Goal: Find specific page/section: Find specific page/section

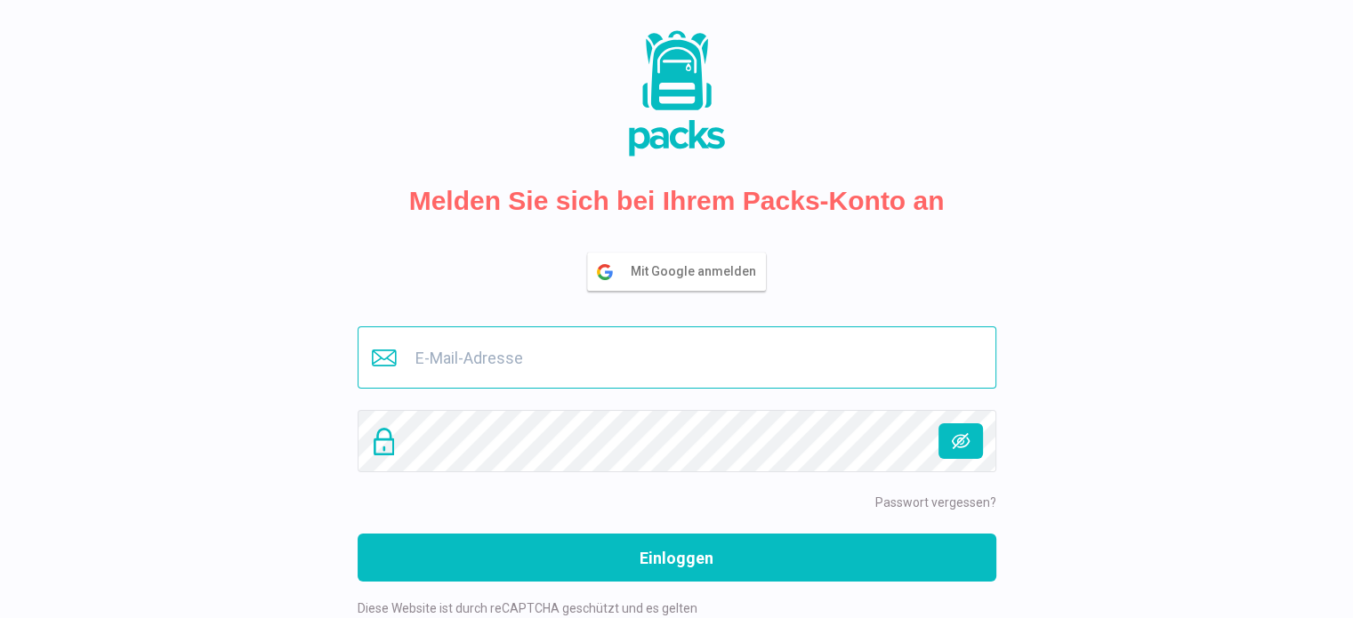
click at [561, 368] on input "email" at bounding box center [676, 357] width 639 height 62
type input "[PERSON_NAME][EMAIL_ADDRESS][DOMAIN_NAME]"
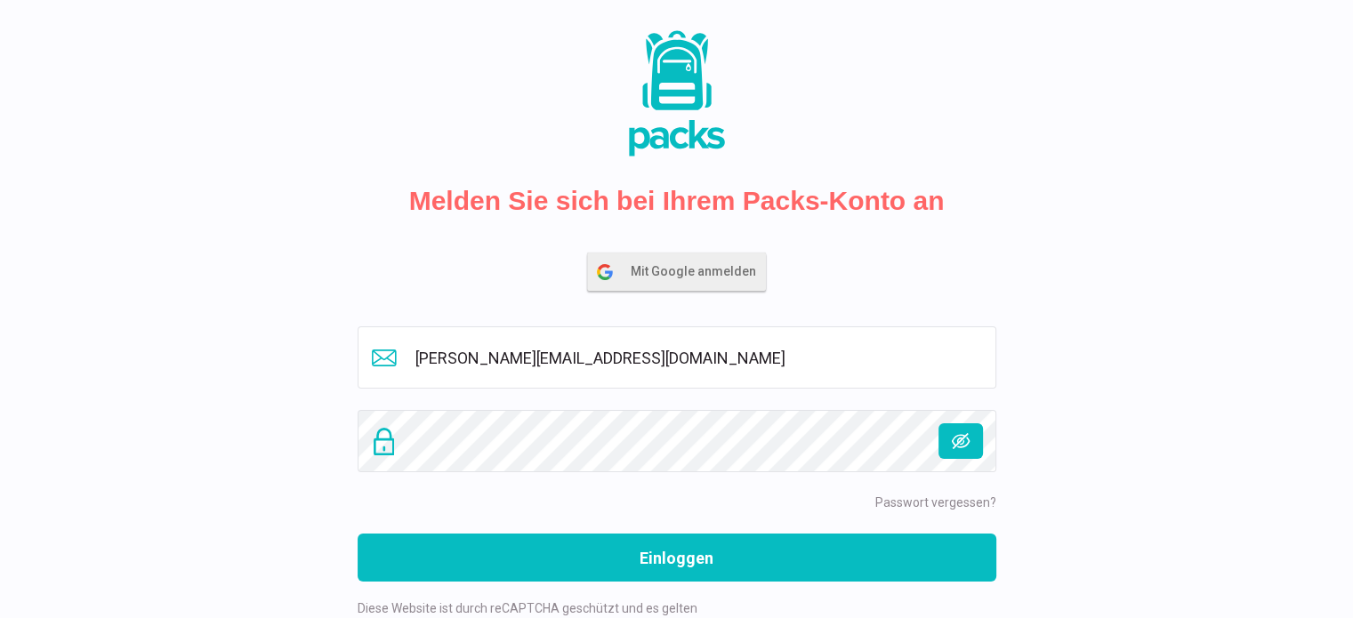
click at [672, 279] on span "Mit Google anmelden" at bounding box center [697, 271] width 134 height 36
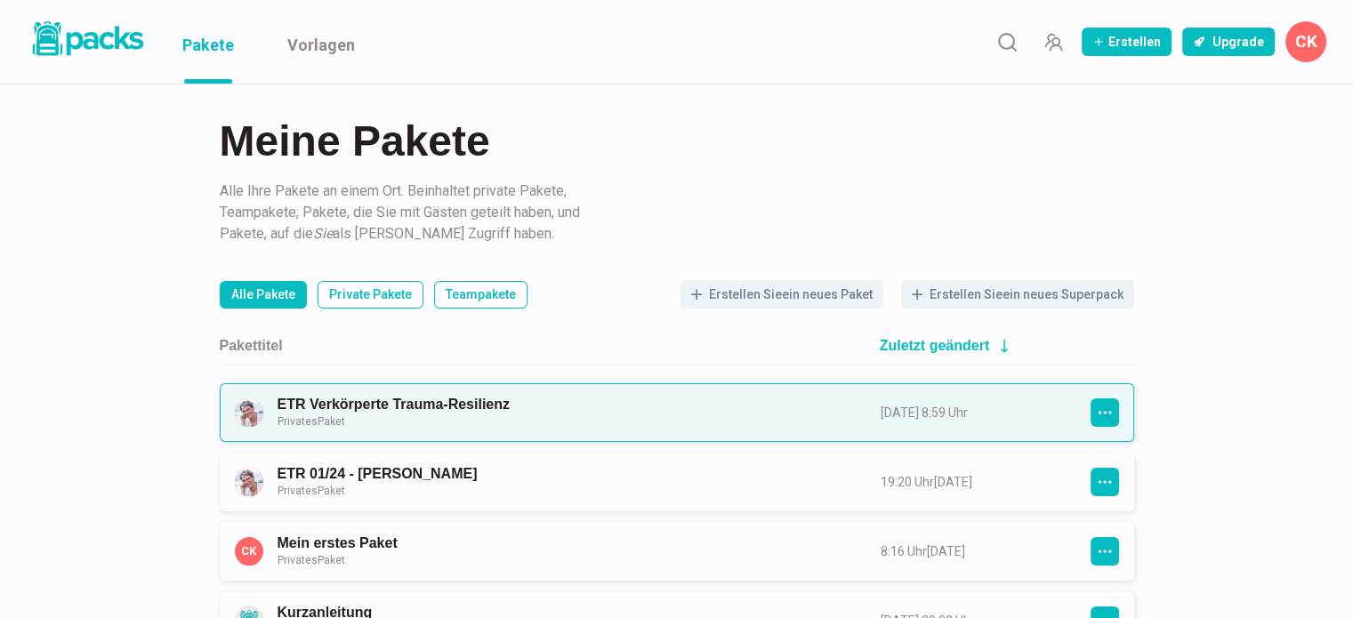
click at [582, 425] on link "ETR Verkörperte Trauma-Resilienz Privates Paket" at bounding box center [562, 412] width 571 height 33
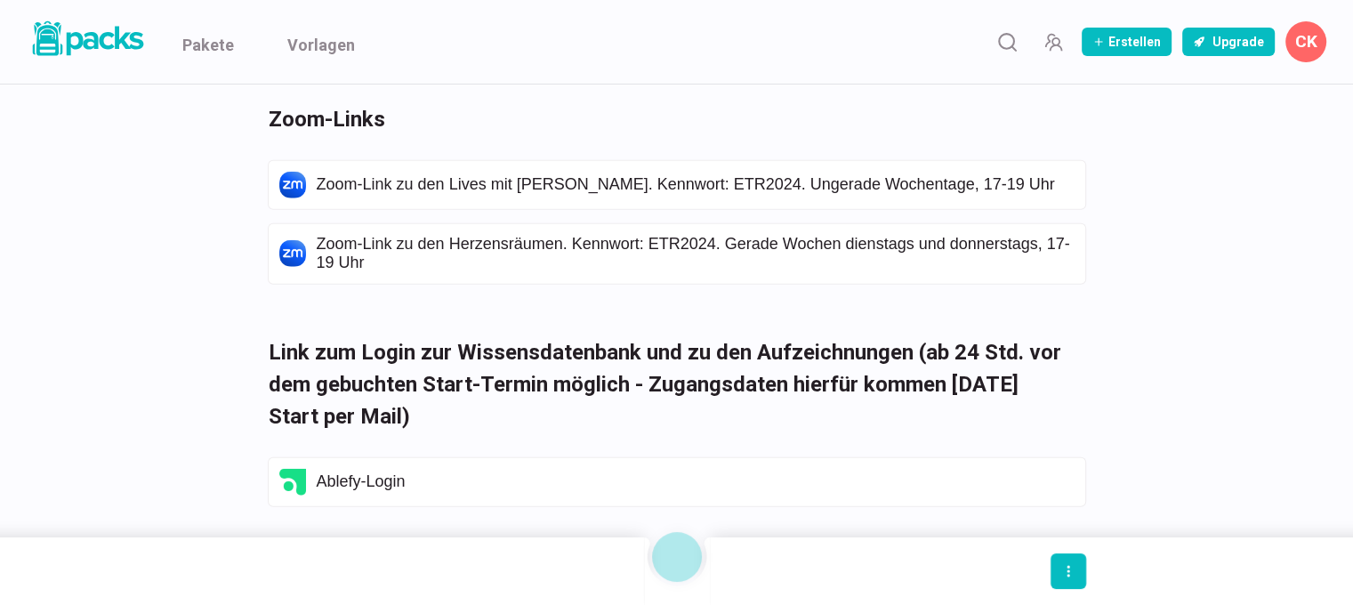
scroll to position [4534, 0]
